Goal: Information Seeking & Learning: Learn about a topic

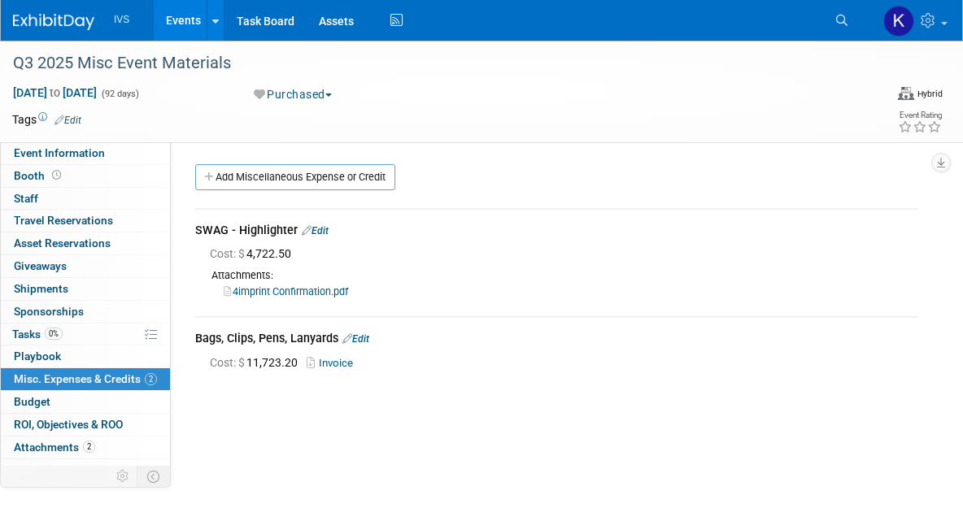
click at [172, 20] on link "Events" at bounding box center [183, 20] width 59 height 41
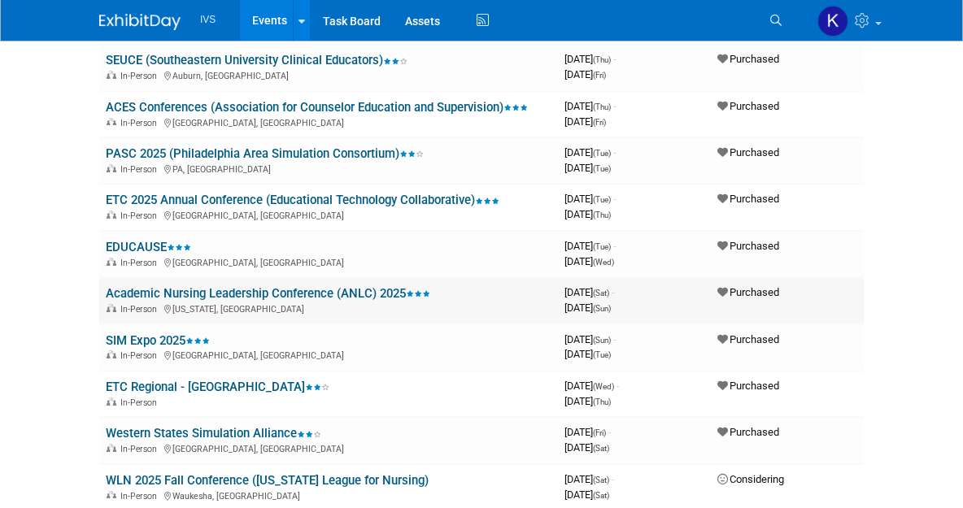
scroll to position [325, 0]
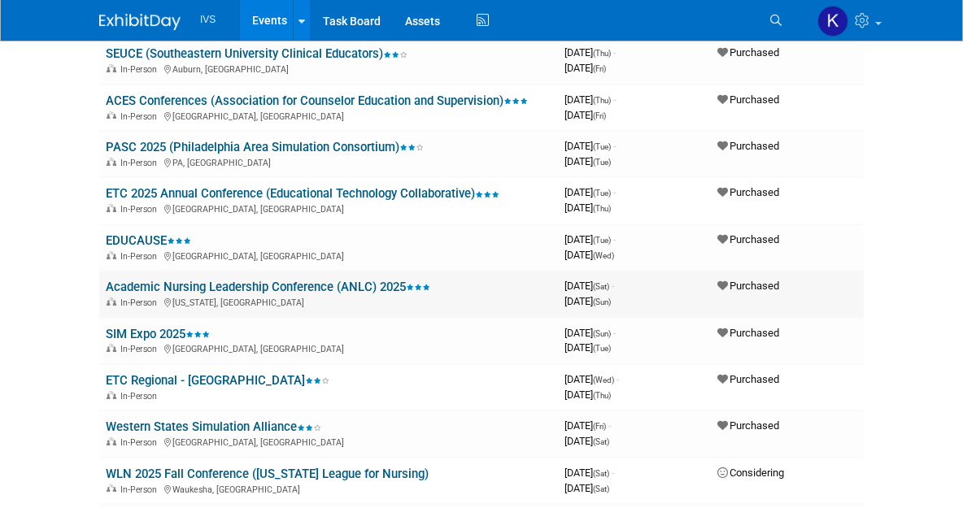
click at [366, 285] on link "Academic Nursing Leadership Conference (ANLC) 2025" at bounding box center [268, 287] width 325 height 15
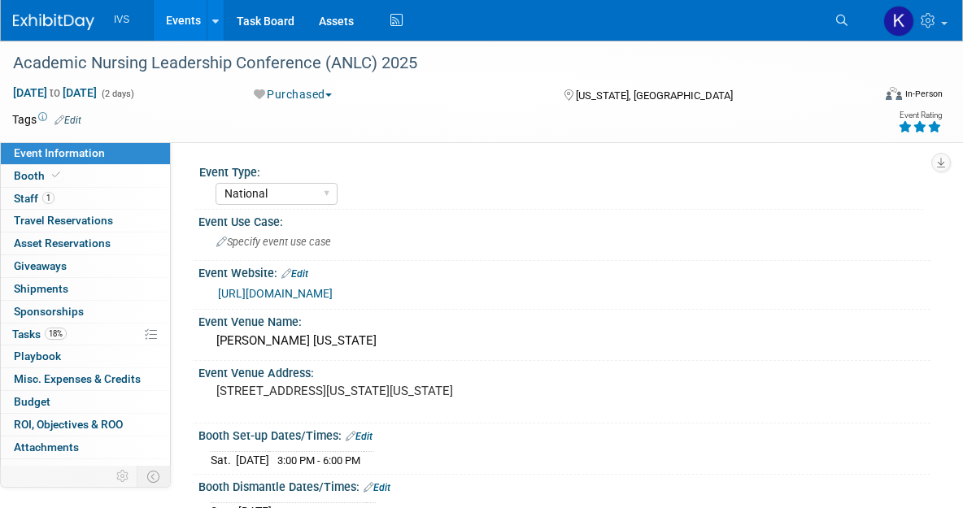
select select "National"
click at [333, 294] on link "https://www.aacnnursing.org/anlc" at bounding box center [275, 293] width 115 height 13
